Goal: Communication & Community: Answer question/provide support

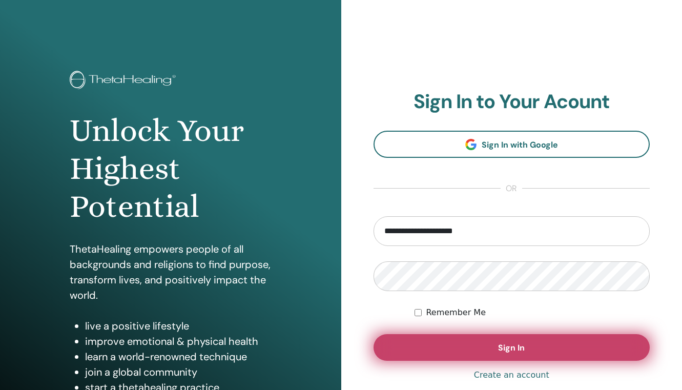
click at [489, 347] on button "Sign In" at bounding box center [512, 347] width 277 height 27
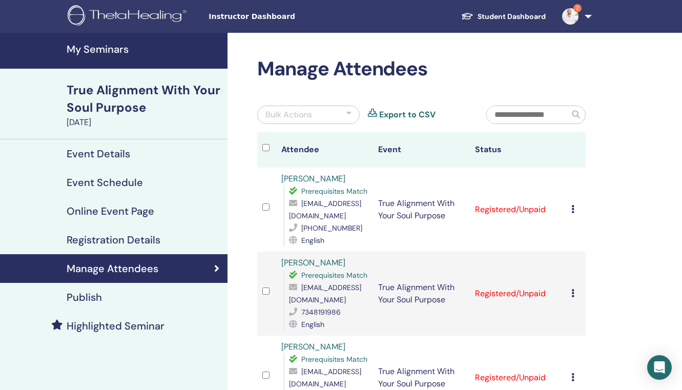
click at [574, 14] on img at bounding box center [570, 16] width 16 height 16
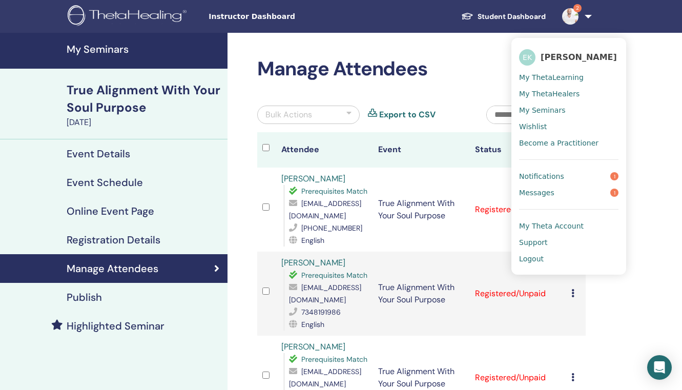
click at [536, 195] on span "Messages" at bounding box center [536, 192] width 35 height 9
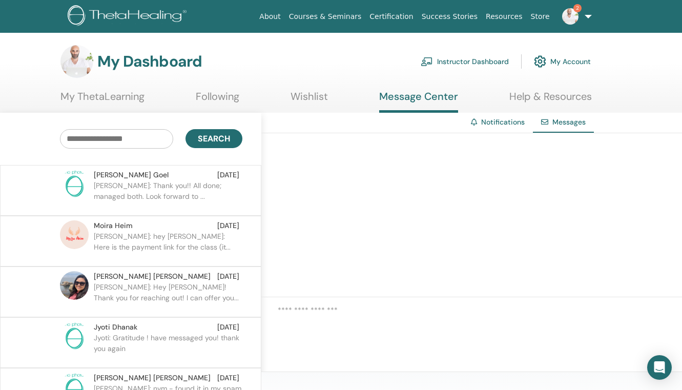
click at [205, 187] on p "Ishira: Thank you!! All done; managed both. Look forward to ..." at bounding box center [168, 195] width 149 height 31
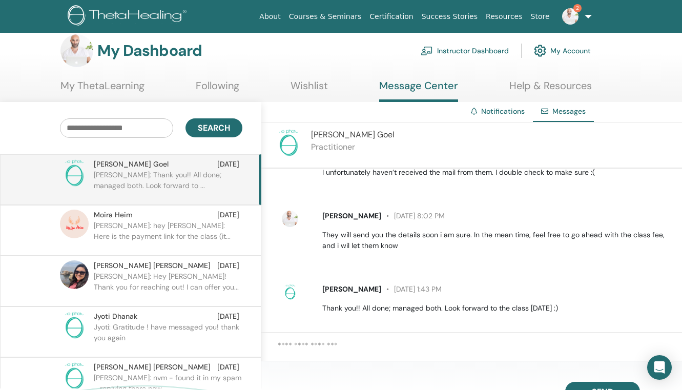
scroll to position [408, 0]
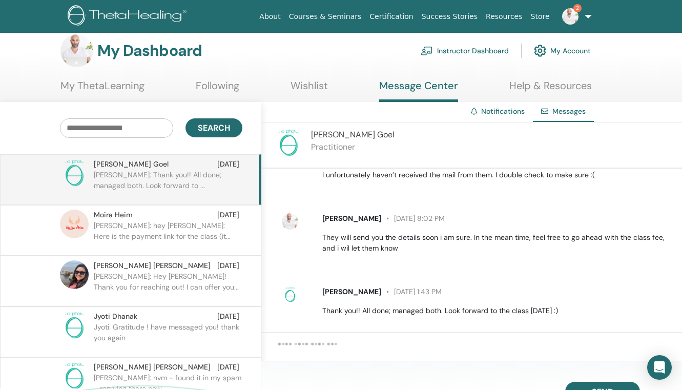
click at [580, 12] on span "2" at bounding box center [570, 16] width 25 height 8
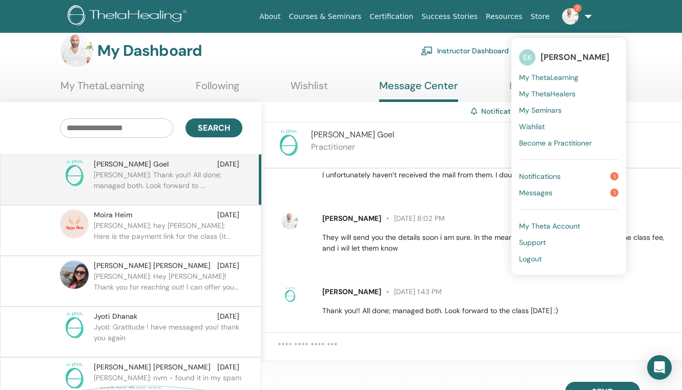
click at [535, 175] on span "Notifications" at bounding box center [540, 176] width 42 height 9
